Goal: Transaction & Acquisition: Purchase product/service

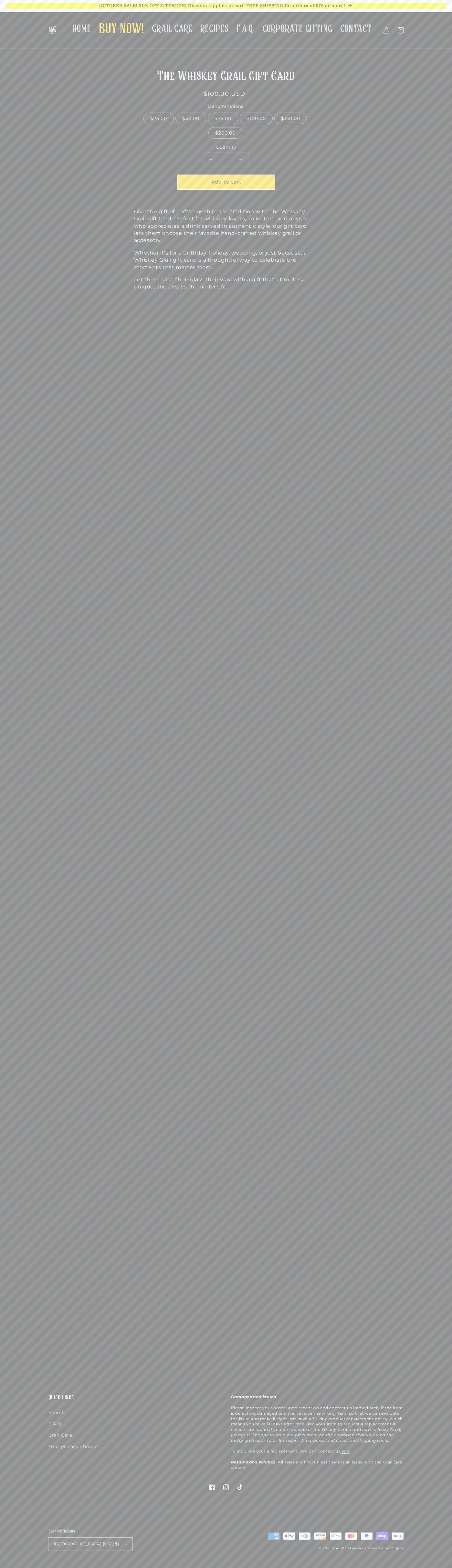
click at [226, 182] on span "Add to cart" at bounding box center [226, 182] width 30 height 6
click at [347, 124] on button "Check out" at bounding box center [347, 124] width 96 height 15
